Goal: Navigation & Orientation: Find specific page/section

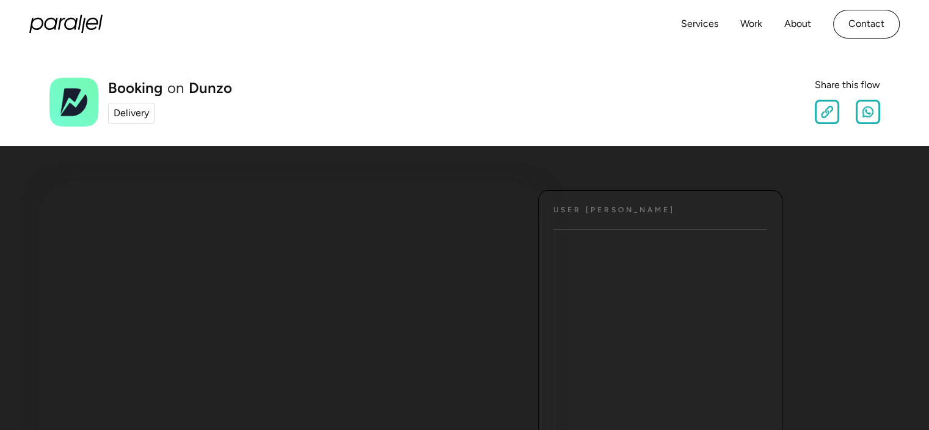
click at [123, 115] on div "Delivery" at bounding box center [131, 113] width 35 height 15
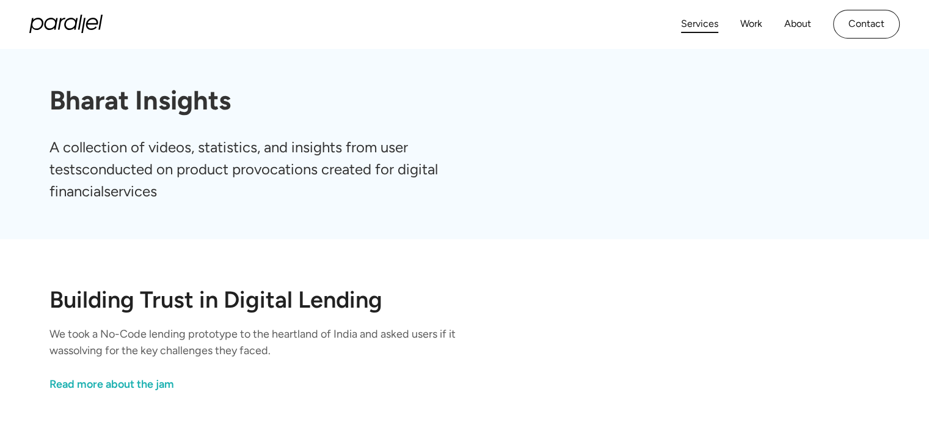
click at [708, 24] on link "Services" at bounding box center [699, 24] width 37 height 18
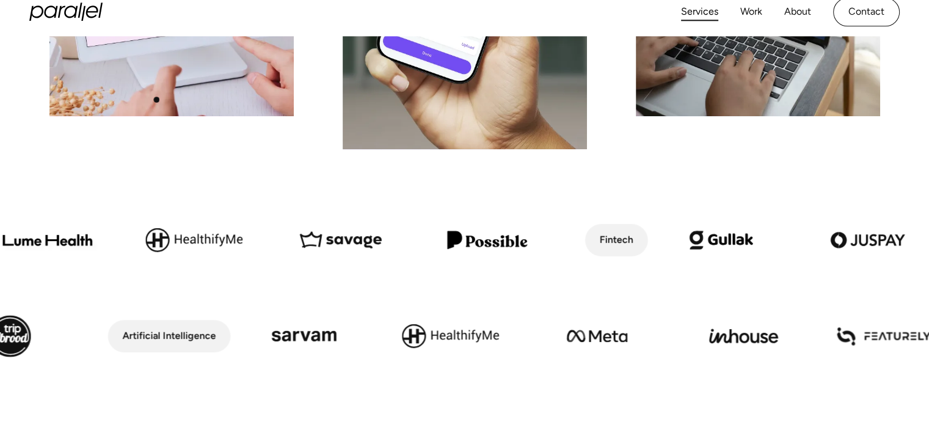
scroll to position [429, 0]
